Goal: Information Seeking & Learning: Learn about a topic

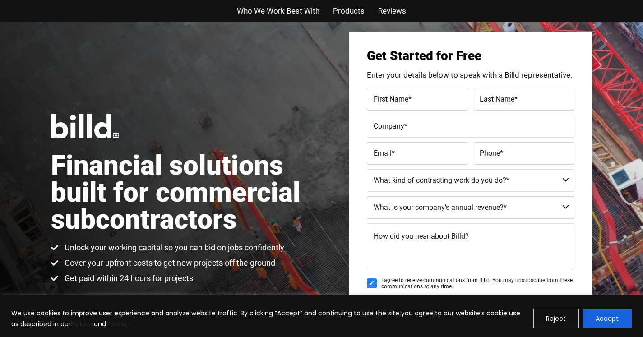
click at [339, 13] on span "Products" at bounding box center [349, 11] width 32 height 13
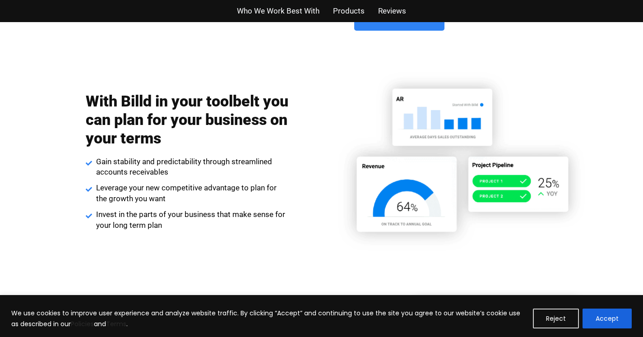
scroll to position [1453, 0]
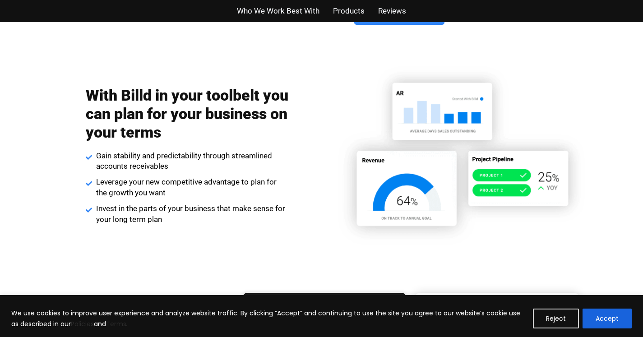
click at [427, 169] on img at bounding box center [458, 155] width 268 height 189
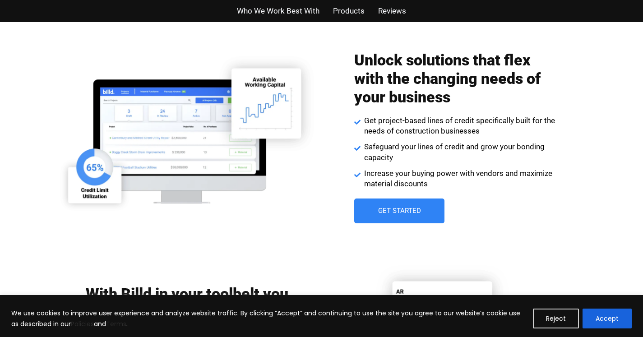
scroll to position [1297, 0]
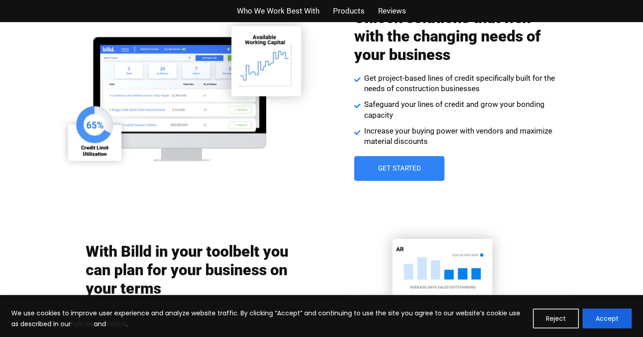
click at [436, 165] on link "Get Started" at bounding box center [399, 168] width 90 height 25
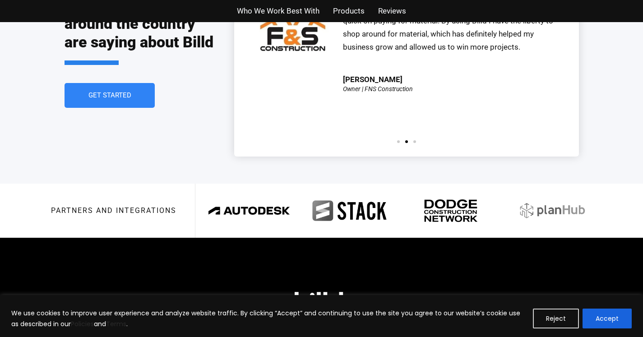
scroll to position [2070, 0]
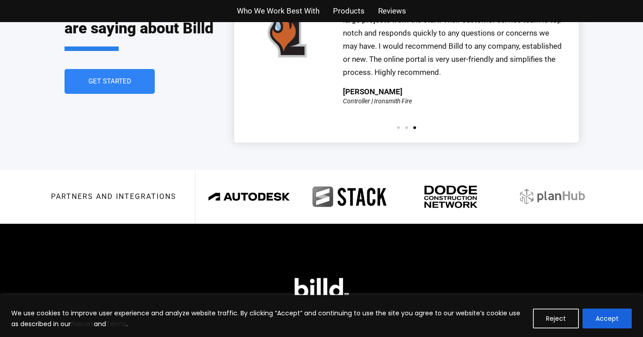
click at [393, 5] on span "Reviews" at bounding box center [392, 11] width 28 height 13
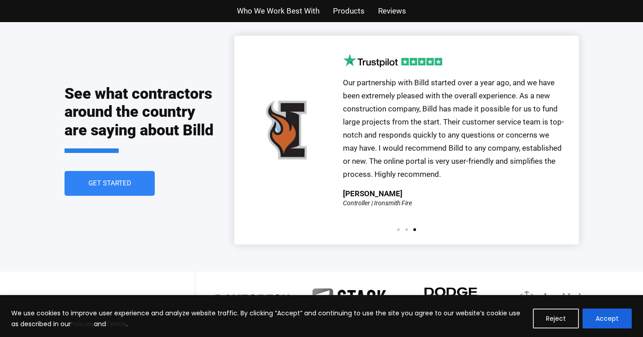
scroll to position [1985, 0]
